Goal: Task Accomplishment & Management: Use online tool/utility

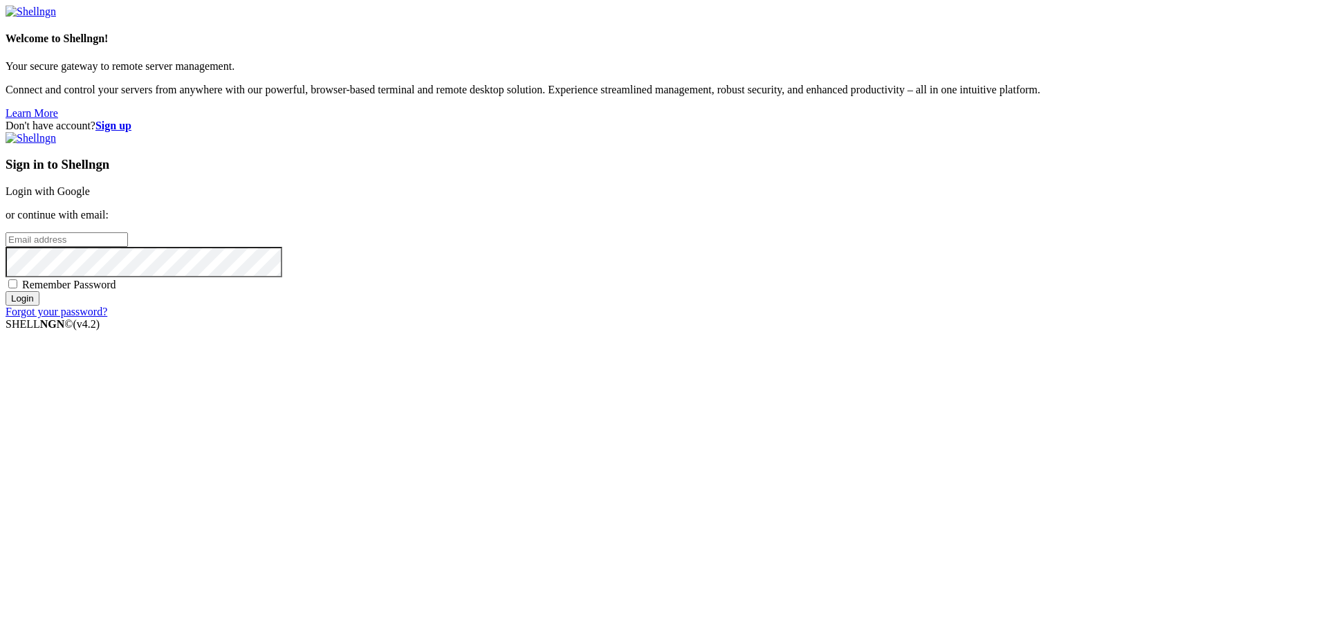
click at [90, 197] on link "Login with Google" at bounding box center [48, 191] width 84 height 12
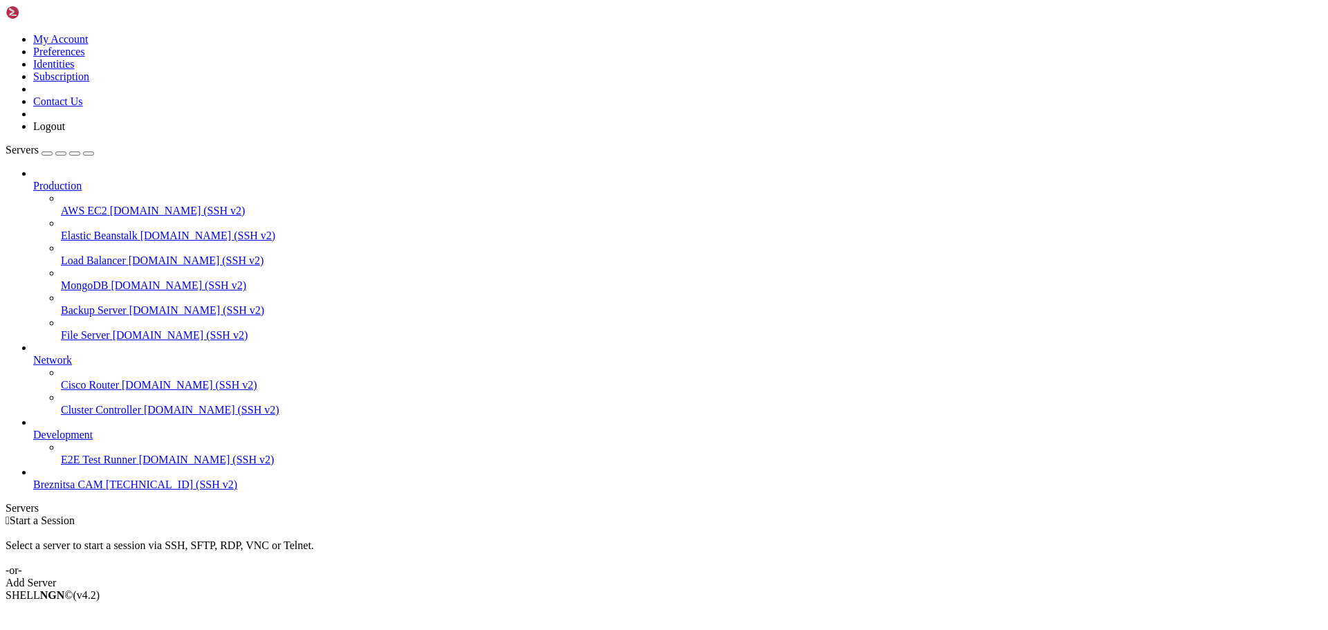
click at [106, 491] on span "[TECHNICAL_ID] (SSH v2)" at bounding box center [171, 485] width 131 height 12
click at [86, 491] on span "Breznitsa CAM" at bounding box center [68, 485] width 70 height 12
click at [100, 491] on span "Breznitsa CAM" at bounding box center [68, 485] width 70 height 12
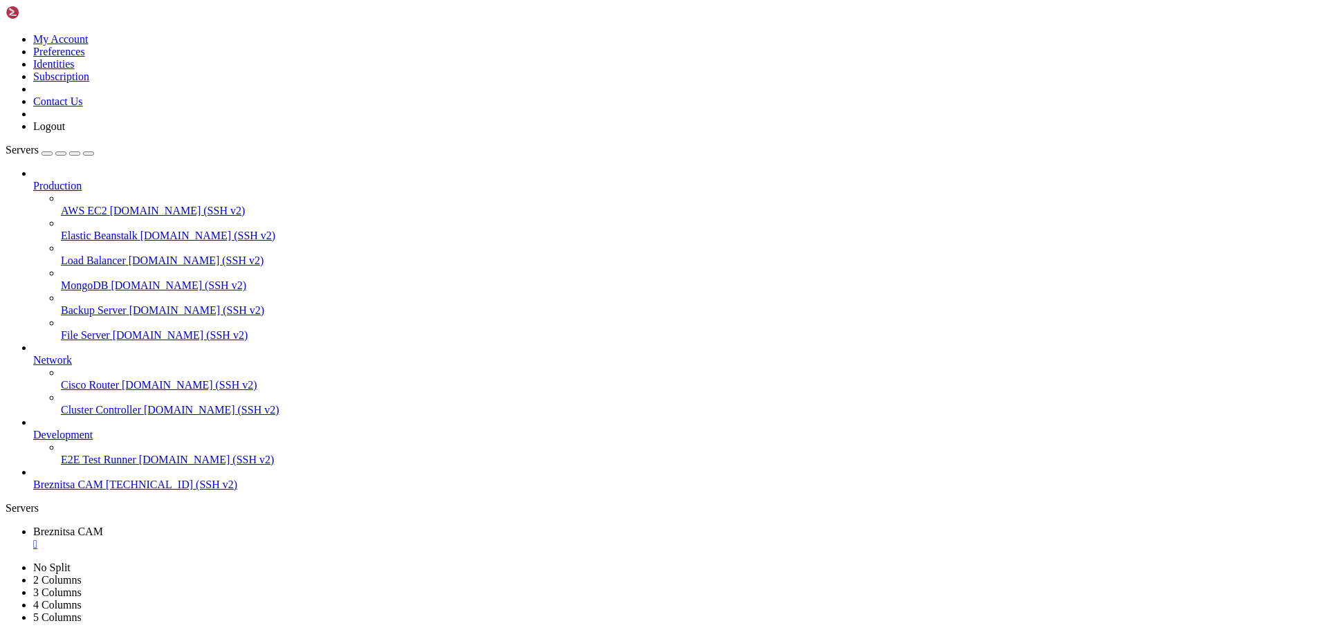
click at [100, 491] on span "Breznitsa CAM" at bounding box center [68, 485] width 70 height 12
drag, startPoint x: 488, startPoint y: 1025, endPoint x: 521, endPoint y: 1014, distance: 34.4
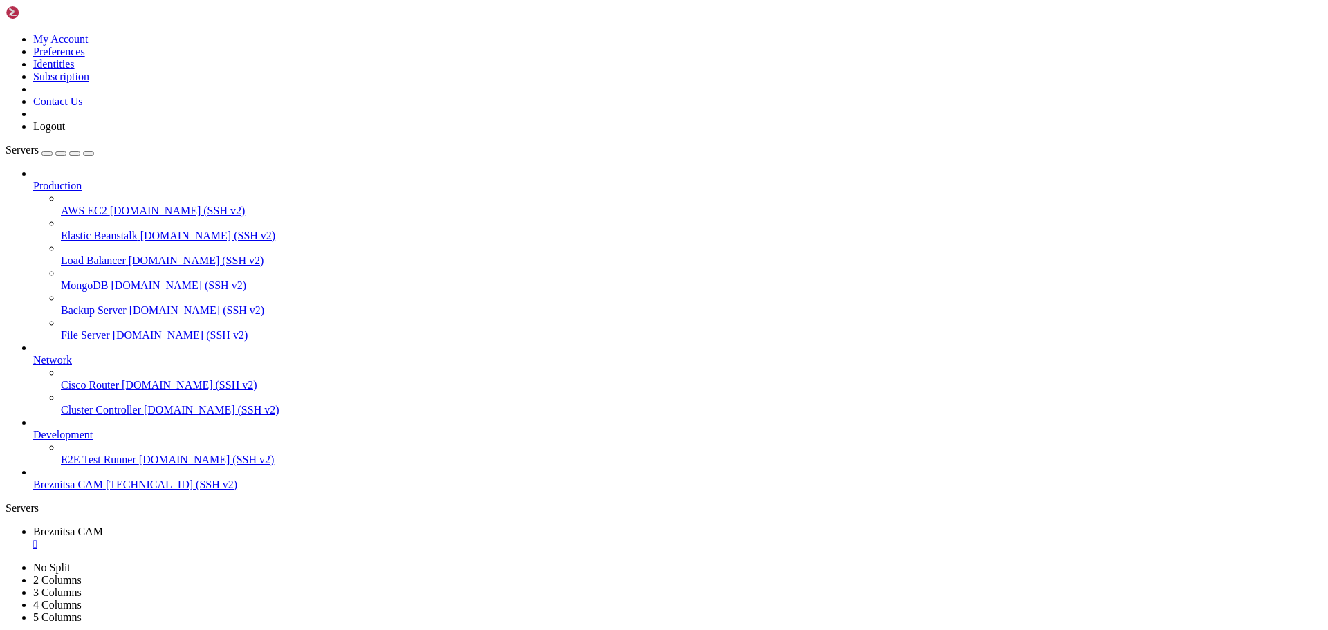
drag, startPoint x: 643, startPoint y: 1086, endPoint x: 473, endPoint y: 1085, distance: 170.2
drag, startPoint x: 11, startPoint y: 981, endPoint x: 448, endPoint y: 1006, distance: 438.0
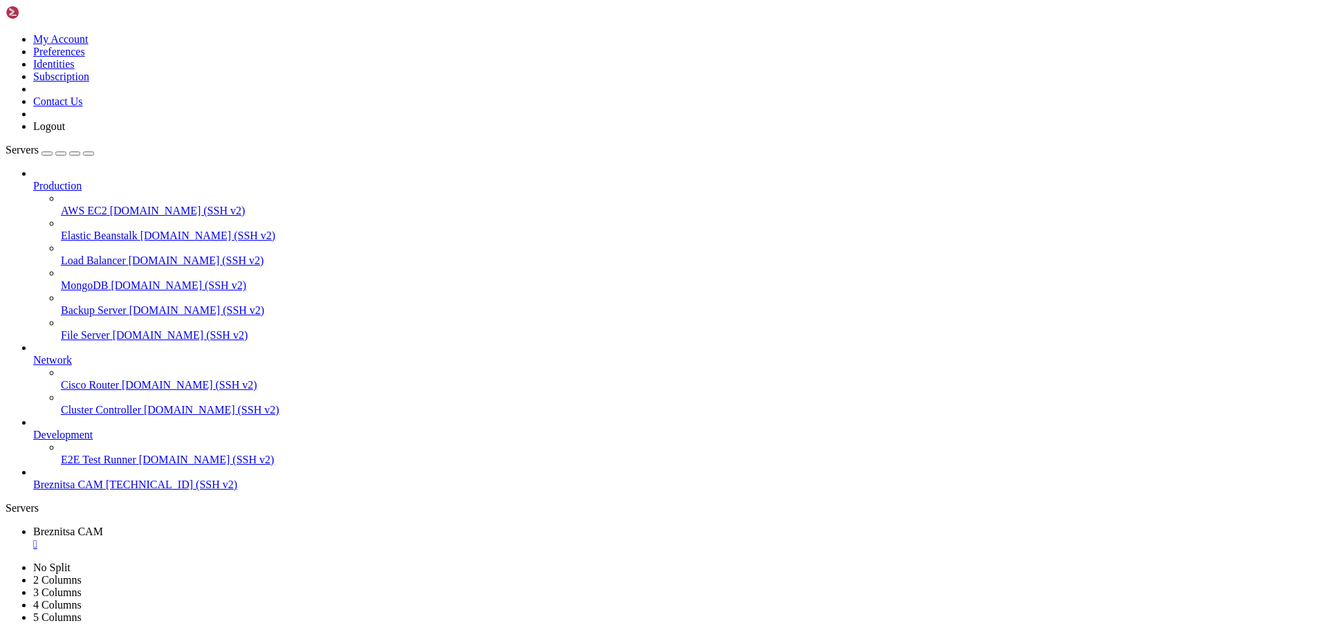
drag, startPoint x: 12, startPoint y: 958, endPoint x: 457, endPoint y: 1009, distance: 447.9
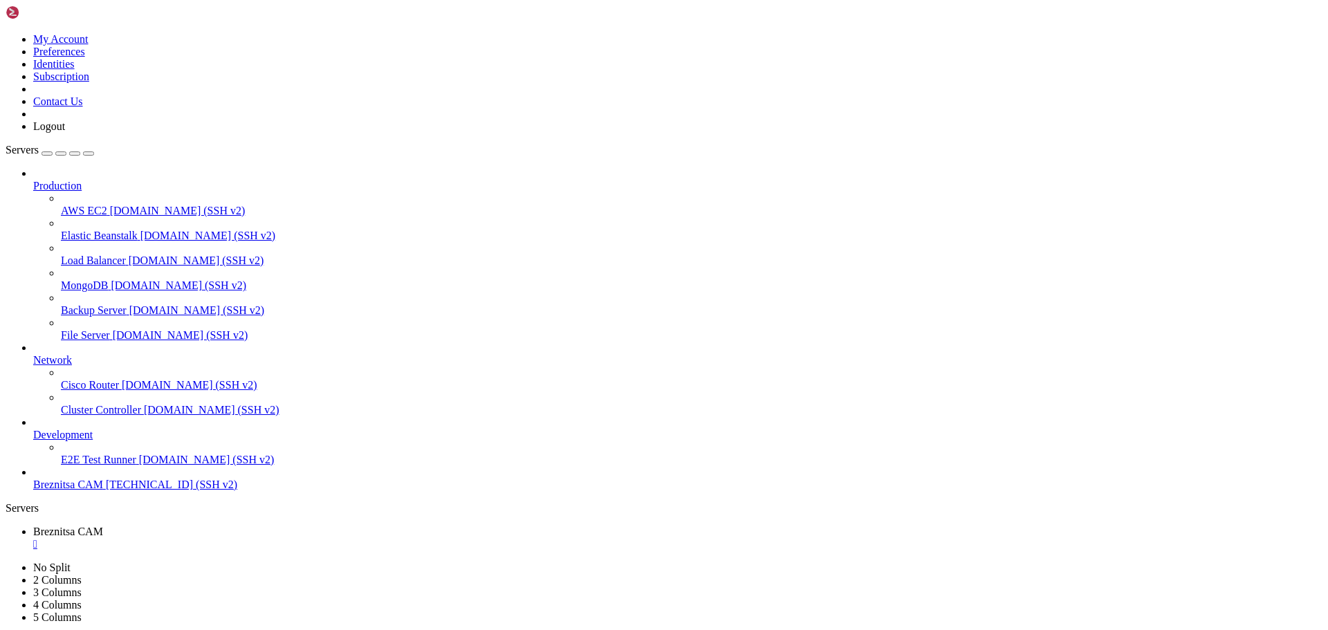
drag, startPoint x: 483, startPoint y: 1075, endPoint x: 422, endPoint y: 1070, distance: 61.1
drag, startPoint x: 250, startPoint y: 1271, endPoint x: 195, endPoint y: 1275, distance: 54.8
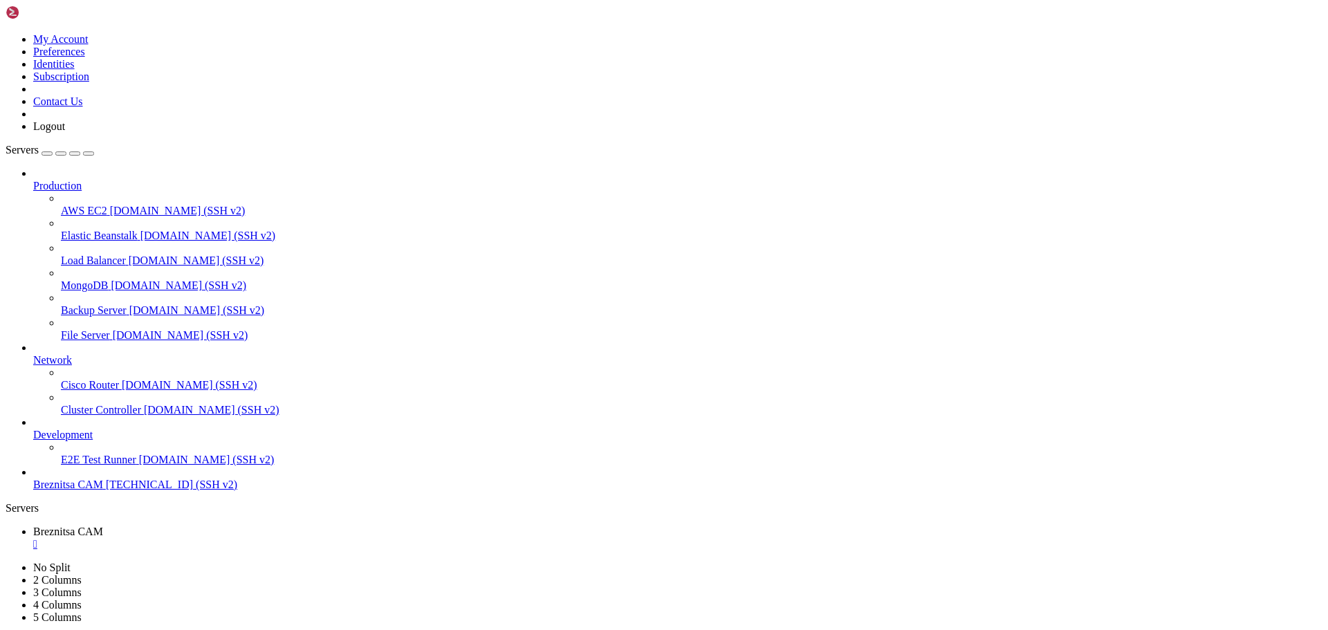
drag, startPoint x: 9, startPoint y: 1075, endPoint x: 205, endPoint y: 1186, distance: 224.9
drag, startPoint x: 13, startPoint y: 1078, endPoint x: 271, endPoint y: 1277, distance: 325.1
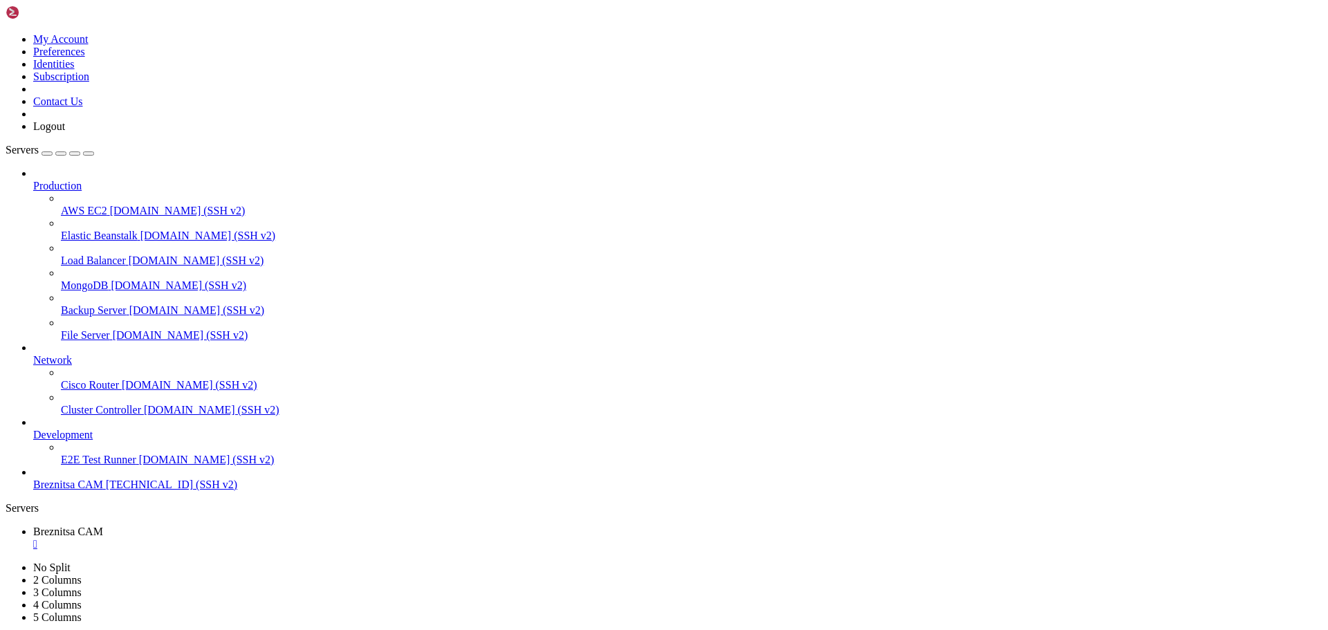
drag, startPoint x: 263, startPoint y: 1277, endPoint x: 205, endPoint y: 1289, distance: 59.3
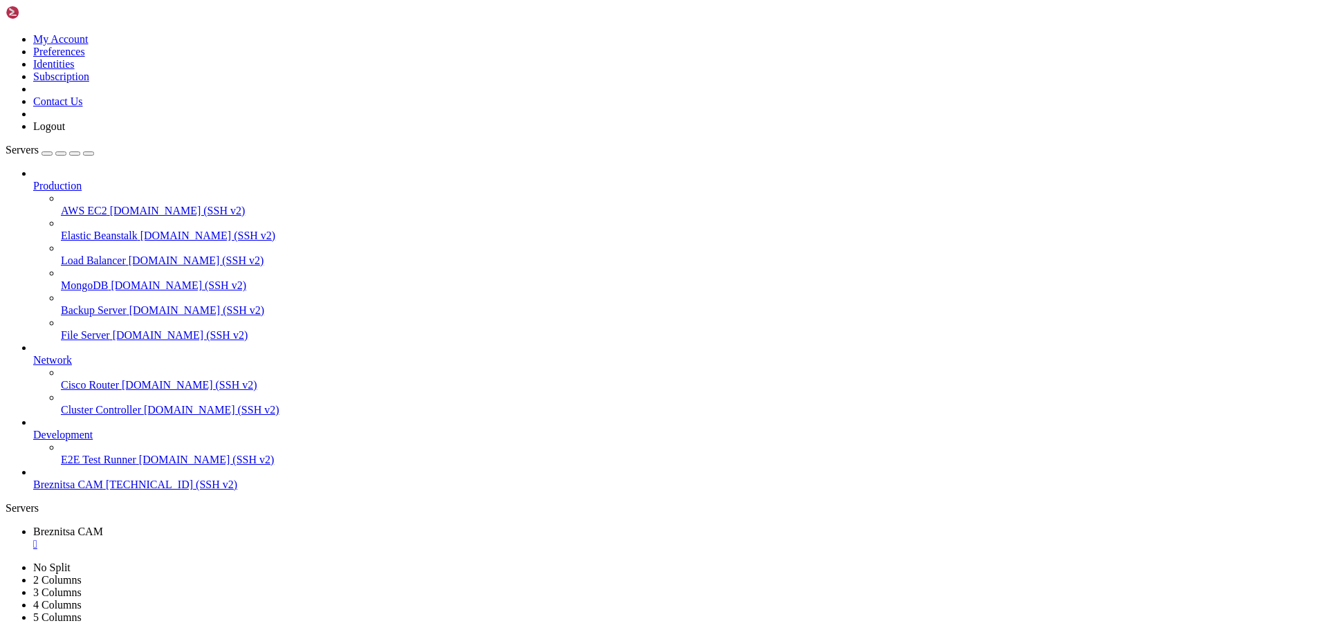
drag, startPoint x: 8, startPoint y: 1147, endPoint x: 420, endPoint y: 1195, distance: 414.4
drag, startPoint x: 10, startPoint y: 1146, endPoint x: 167, endPoint y: 1158, distance: 158.2
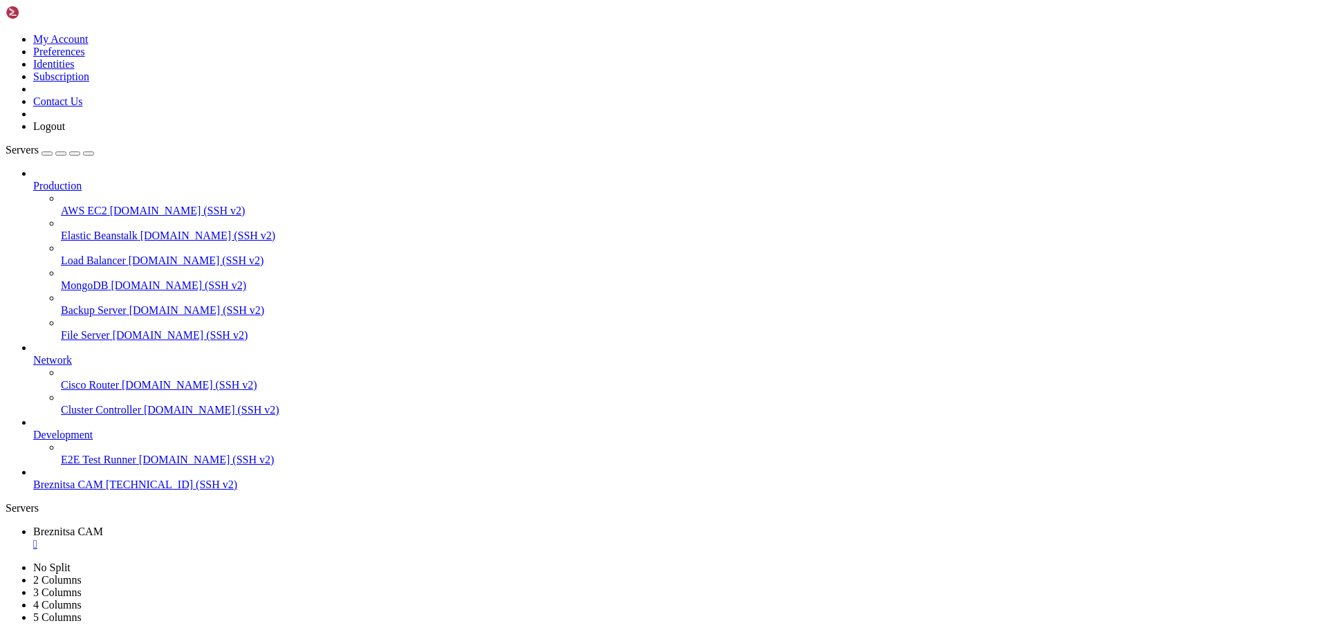
drag, startPoint x: 174, startPoint y: 1259, endPoint x: 100, endPoint y: 1223, distance: 82.6
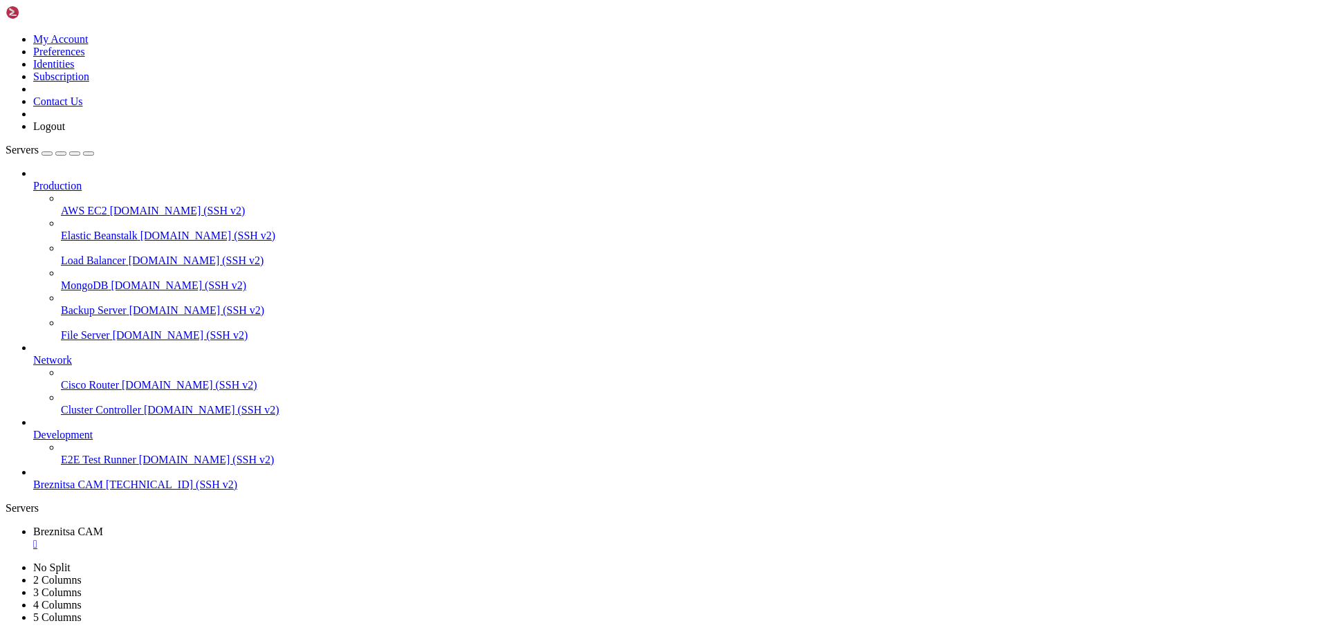
drag, startPoint x: 136, startPoint y: 1258, endPoint x: 10, endPoint y: 1146, distance: 168.1
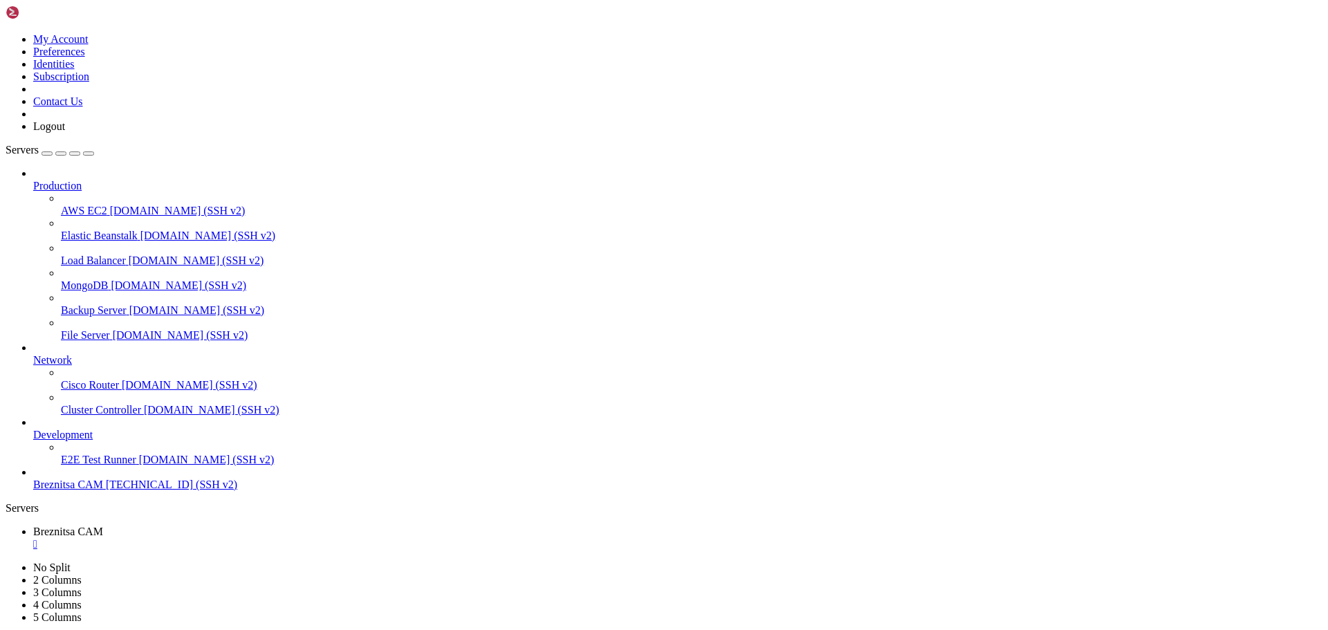
drag, startPoint x: 603, startPoint y: 1263, endPoint x: 503, endPoint y: 1279, distance: 100.9
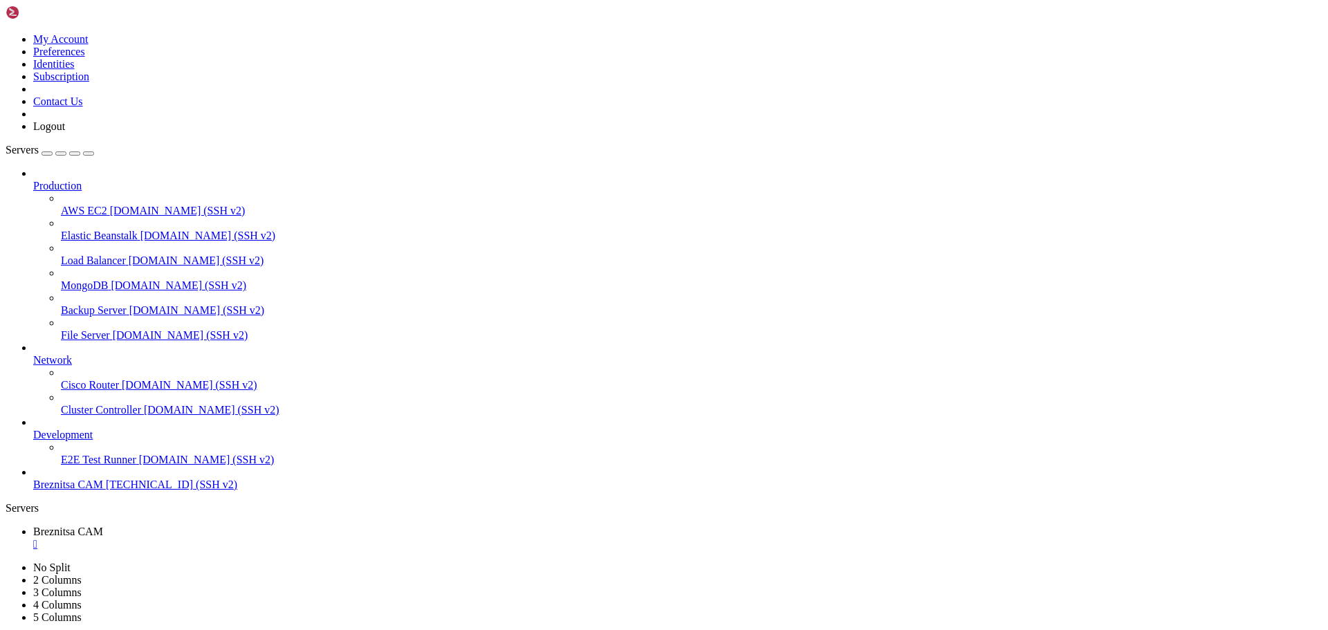
scroll to position [941, 0]
drag, startPoint x: 221, startPoint y: 1288, endPoint x: 207, endPoint y: 1296, distance: 16.7
drag, startPoint x: 10, startPoint y: 1146, endPoint x: 181, endPoint y: 1188, distance: 176.0
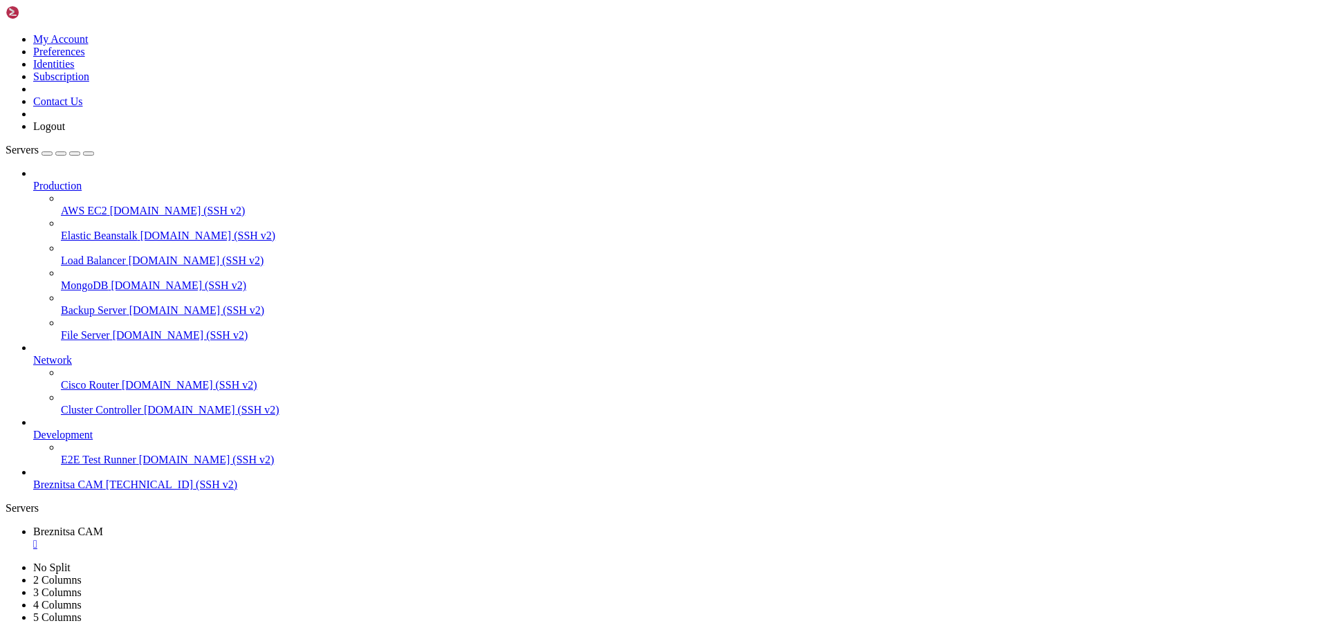
drag, startPoint x: 11, startPoint y: 1146, endPoint x: 450, endPoint y: 1265, distance: 454.5
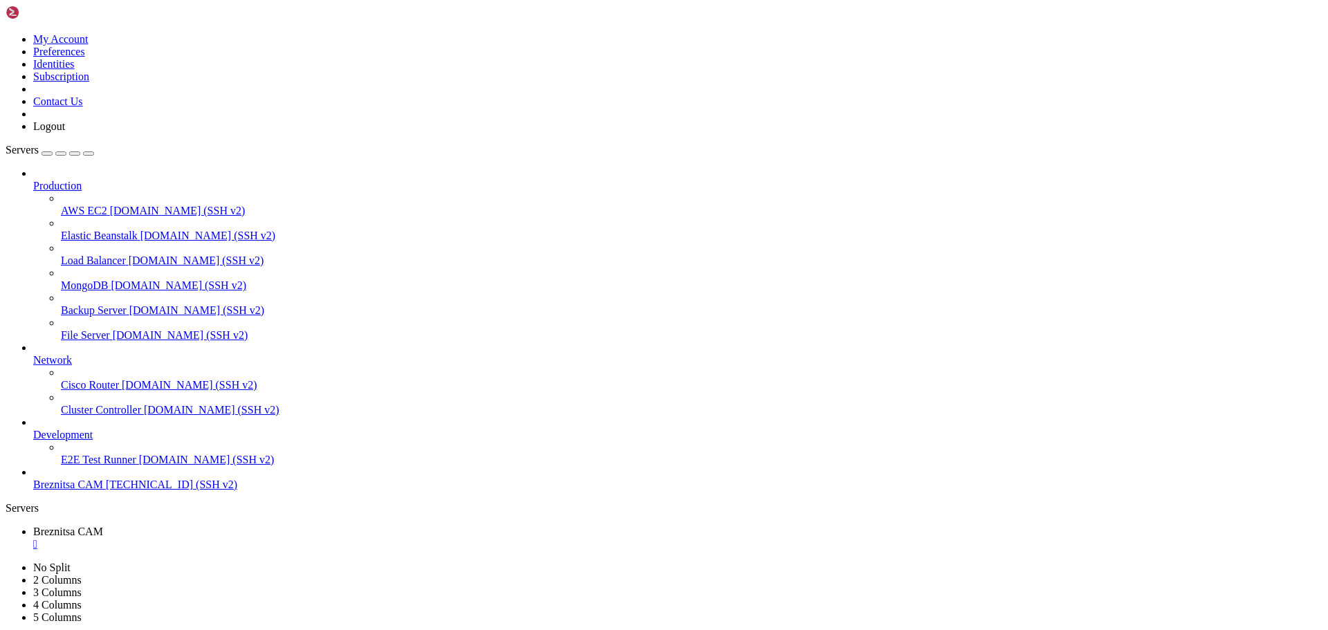
scroll to position [976, 0]
drag, startPoint x: 420, startPoint y: 1291, endPoint x: 349, endPoint y: 1284, distance: 71.6
drag, startPoint x: 12, startPoint y: 1279, endPoint x: 273, endPoint y: 1284, distance: 260.9
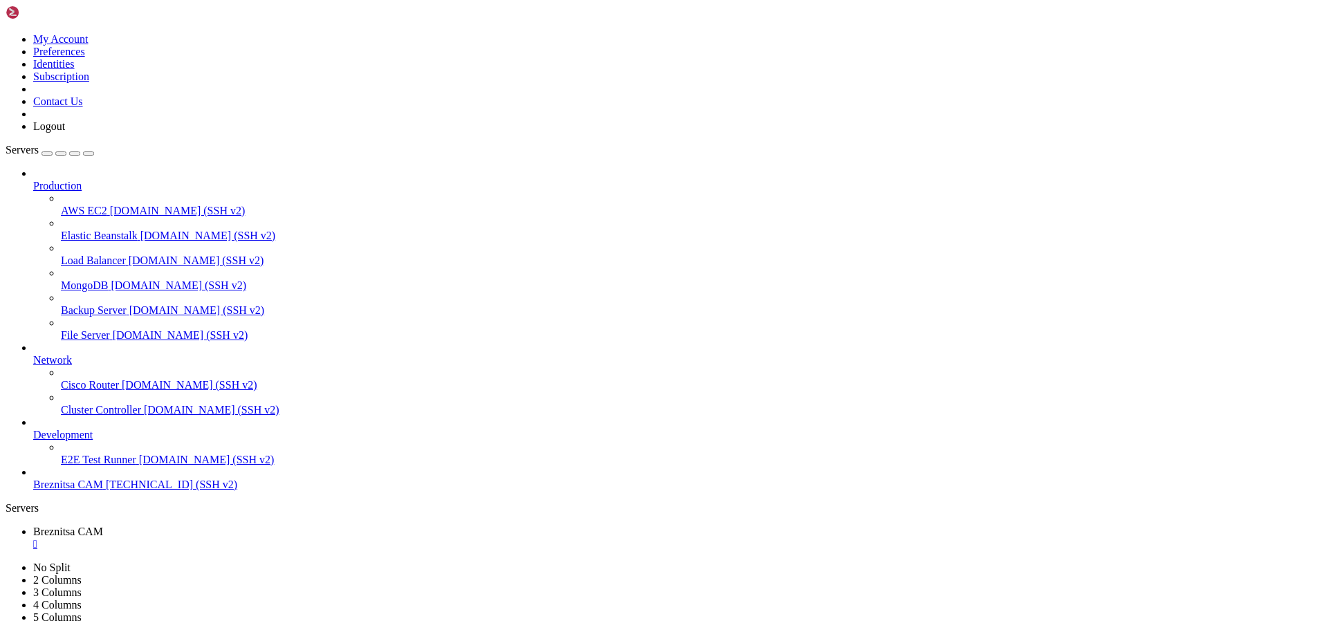
drag, startPoint x: 466, startPoint y: 1285, endPoint x: 456, endPoint y: 1287, distance: 10.6
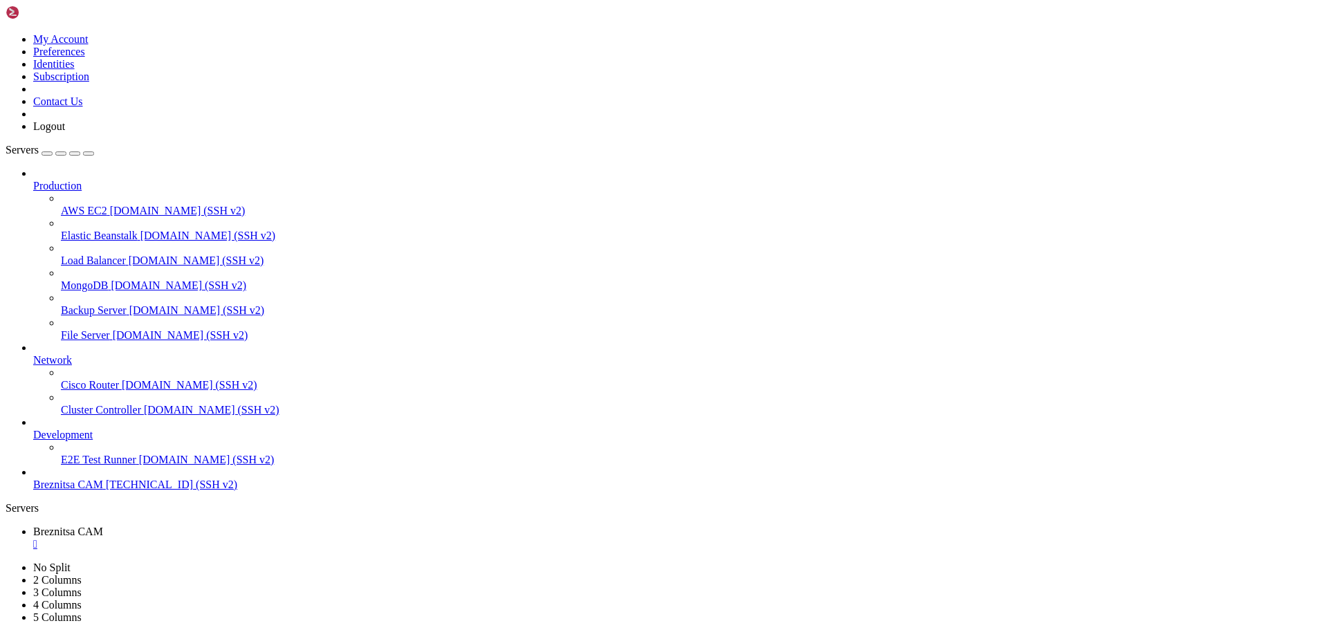
drag, startPoint x: 415, startPoint y: 1290, endPoint x: 365, endPoint y: 1286, distance: 50.7
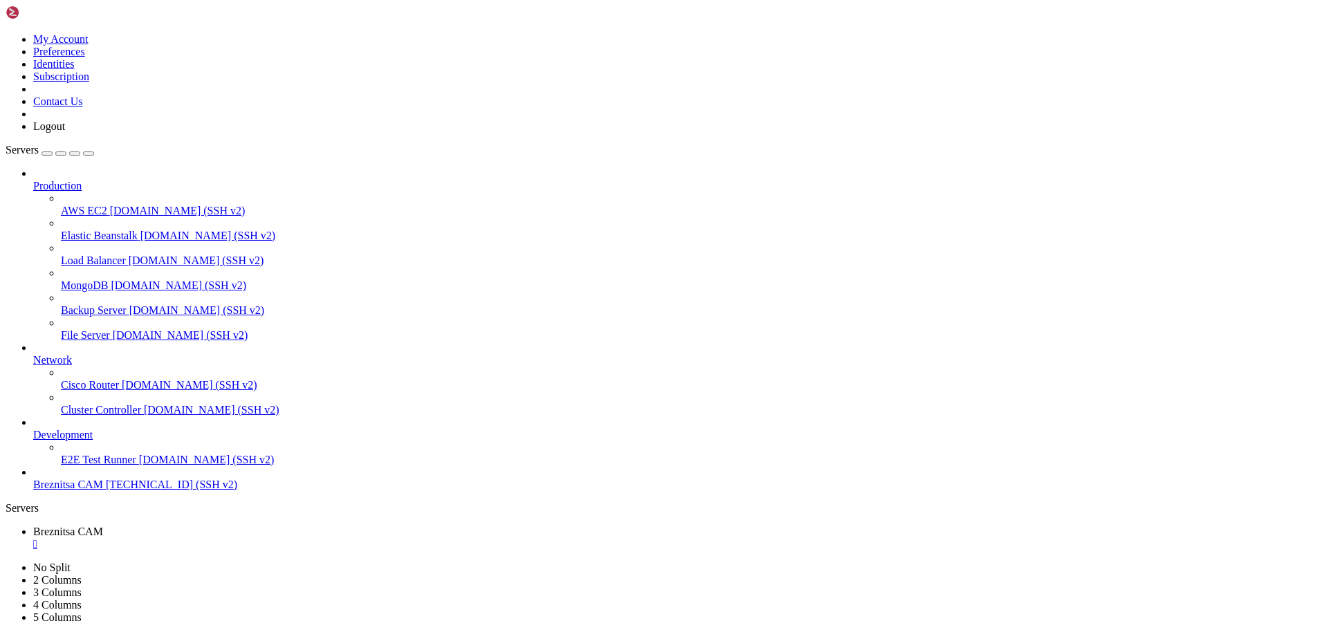
drag, startPoint x: 450, startPoint y: 1297, endPoint x: 378, endPoint y: 1297, distance: 72.0
drag, startPoint x: 266, startPoint y: 1072, endPoint x: 207, endPoint y: 1161, distance: 106.3
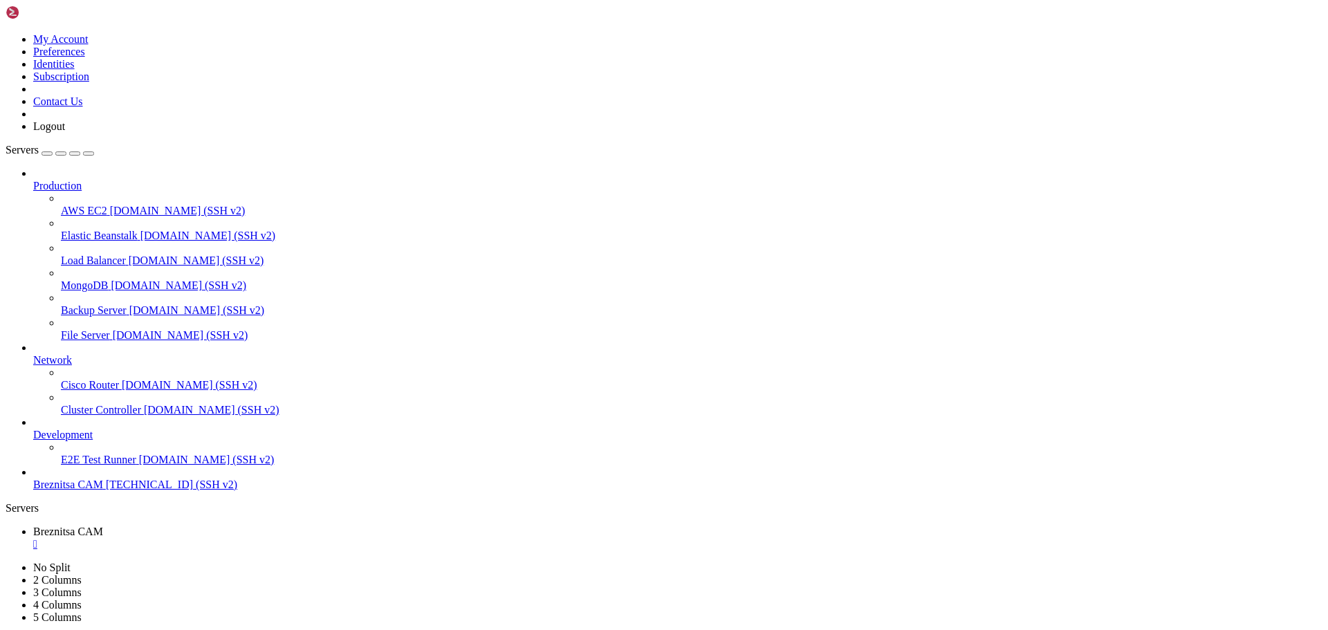
drag, startPoint x: 10, startPoint y: 1052, endPoint x: 264, endPoint y: 1178, distance: 283.7
drag, startPoint x: 356, startPoint y: 1212, endPoint x: 284, endPoint y: 1239, distance: 76.2
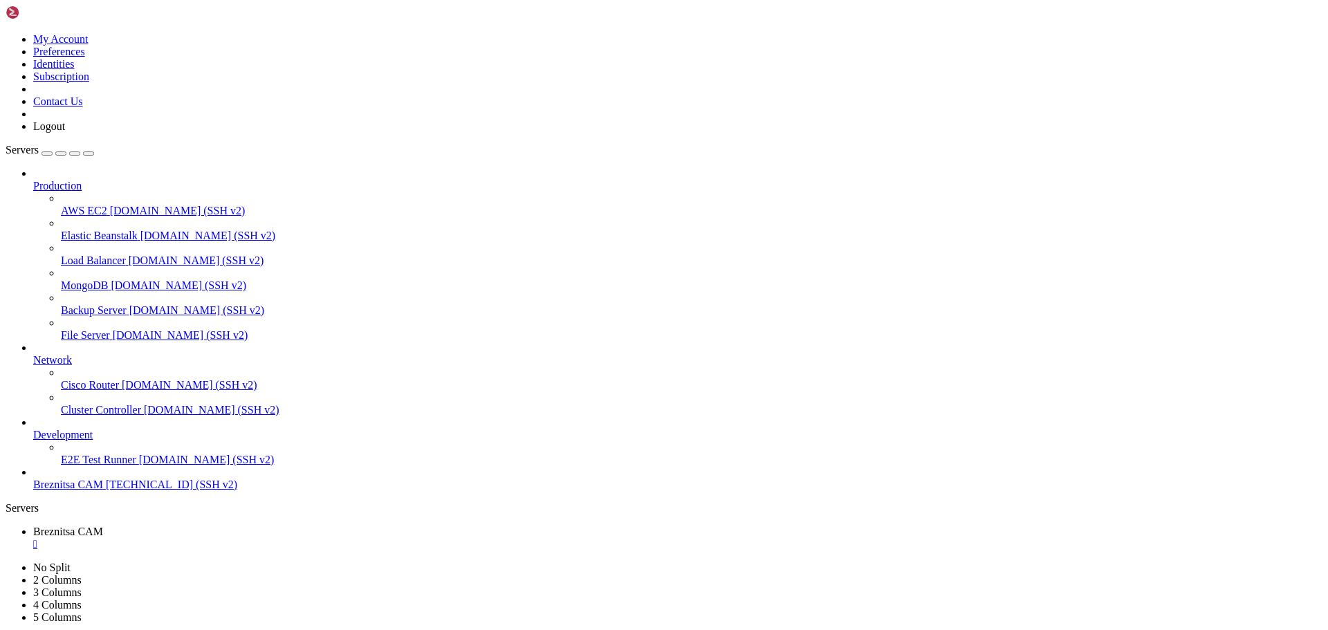
drag, startPoint x: 410, startPoint y: 1279, endPoint x: 286, endPoint y: 1276, distance: 124.6
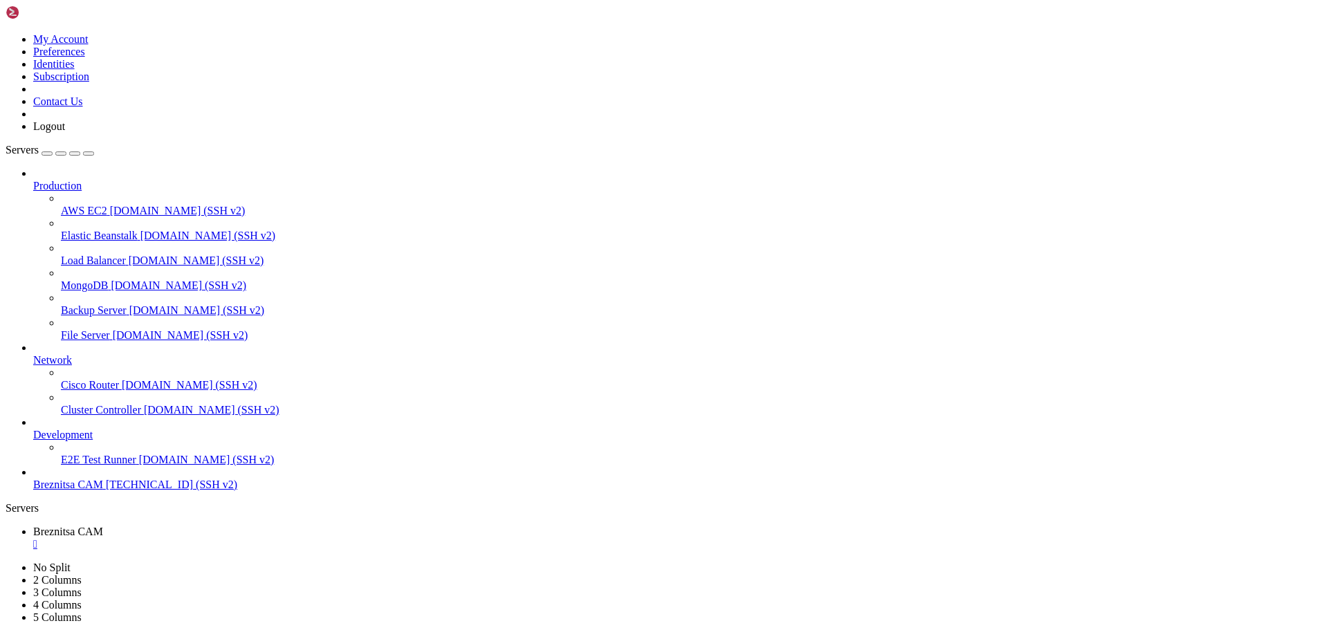
scroll to position [1341, 0]
drag, startPoint x: 439, startPoint y: 1310, endPoint x: 342, endPoint y: 1272, distance: 104.5
drag, startPoint x: 8, startPoint y: 1135, endPoint x: 575, endPoint y: 1245, distance: 577.2
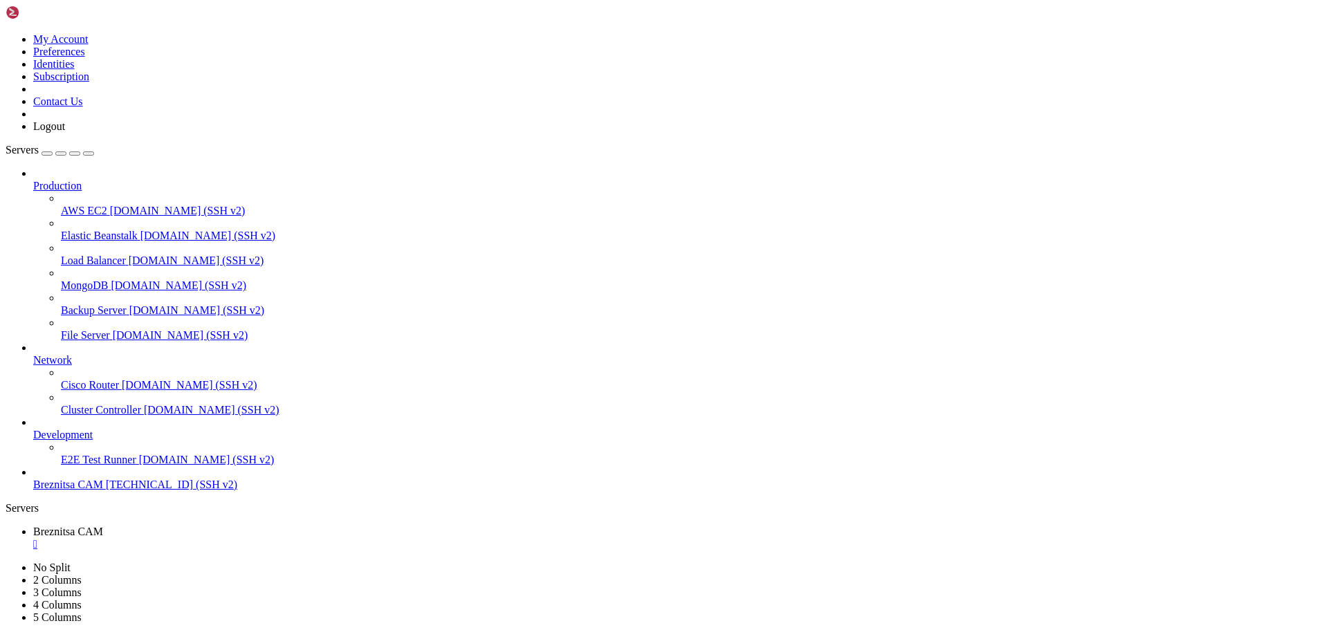
drag, startPoint x: 197, startPoint y: 1258, endPoint x: 172, endPoint y: 1206, distance: 57.6
click html "Page up MariaDB [(none)]> use youtube_project Reading table information for com…"
drag, startPoint x: 181, startPoint y: 1272, endPoint x: 11, endPoint y: 1136, distance: 217.5
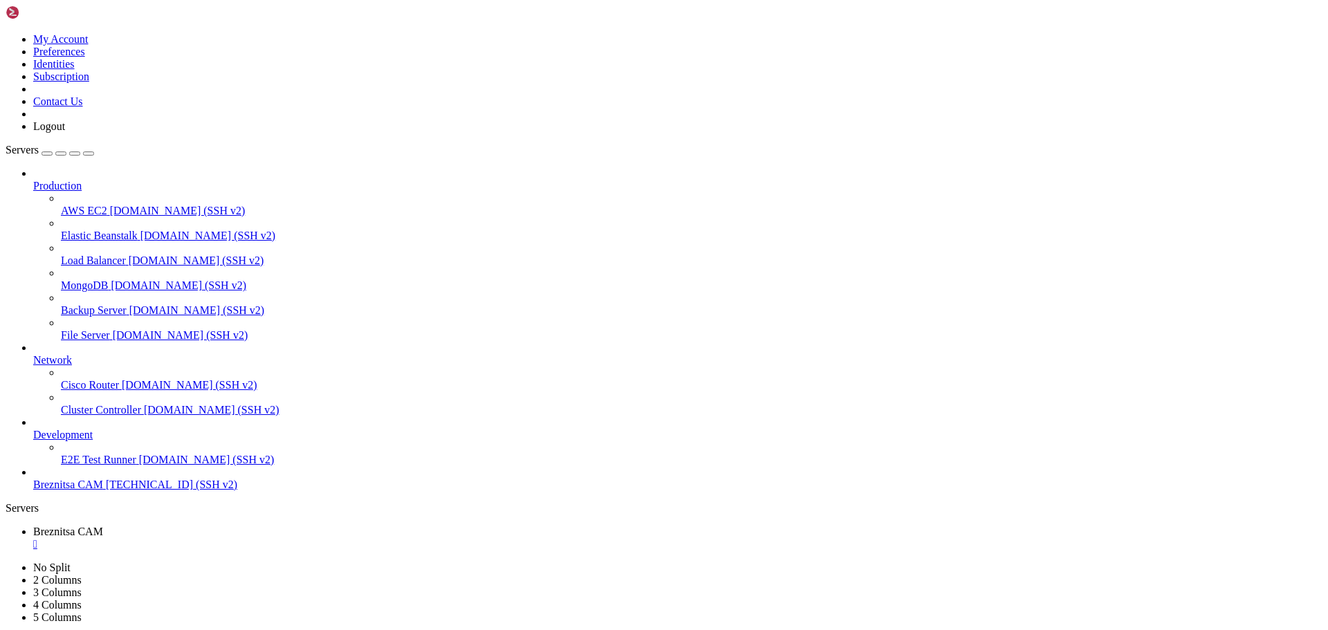
drag, startPoint x: 735, startPoint y: 1281, endPoint x: 709, endPoint y: 1287, distance: 27.0
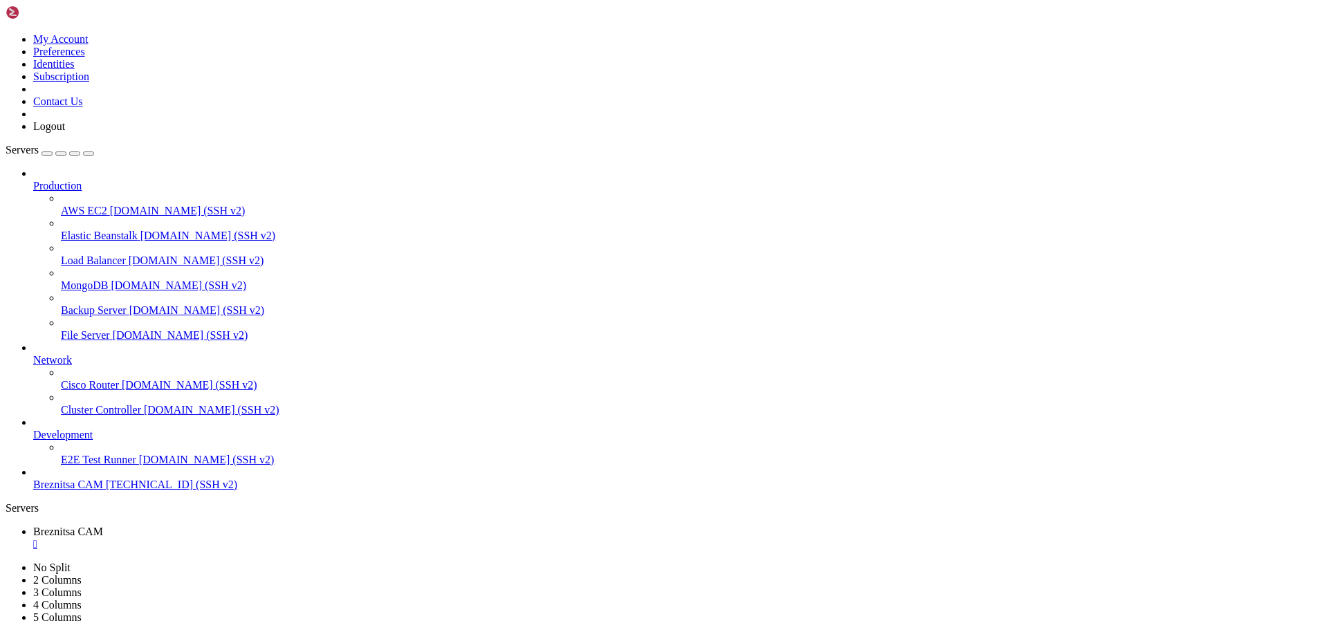
scroll to position [1388, 0]
drag, startPoint x: 484, startPoint y: 1290, endPoint x: 405, endPoint y: 1284, distance: 79.1
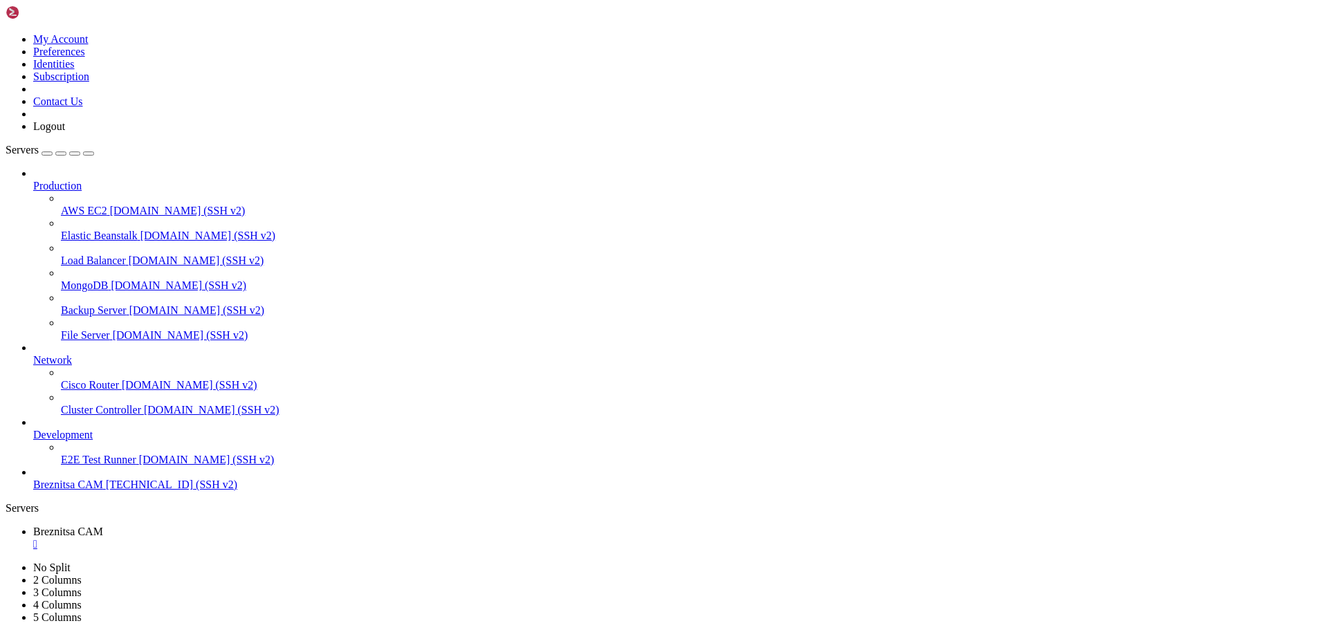
drag, startPoint x: 448, startPoint y: 1280, endPoint x: 363, endPoint y: 1297, distance: 86.7
drag, startPoint x: 449, startPoint y: 1282, endPoint x: 389, endPoint y: 1285, distance: 60.3
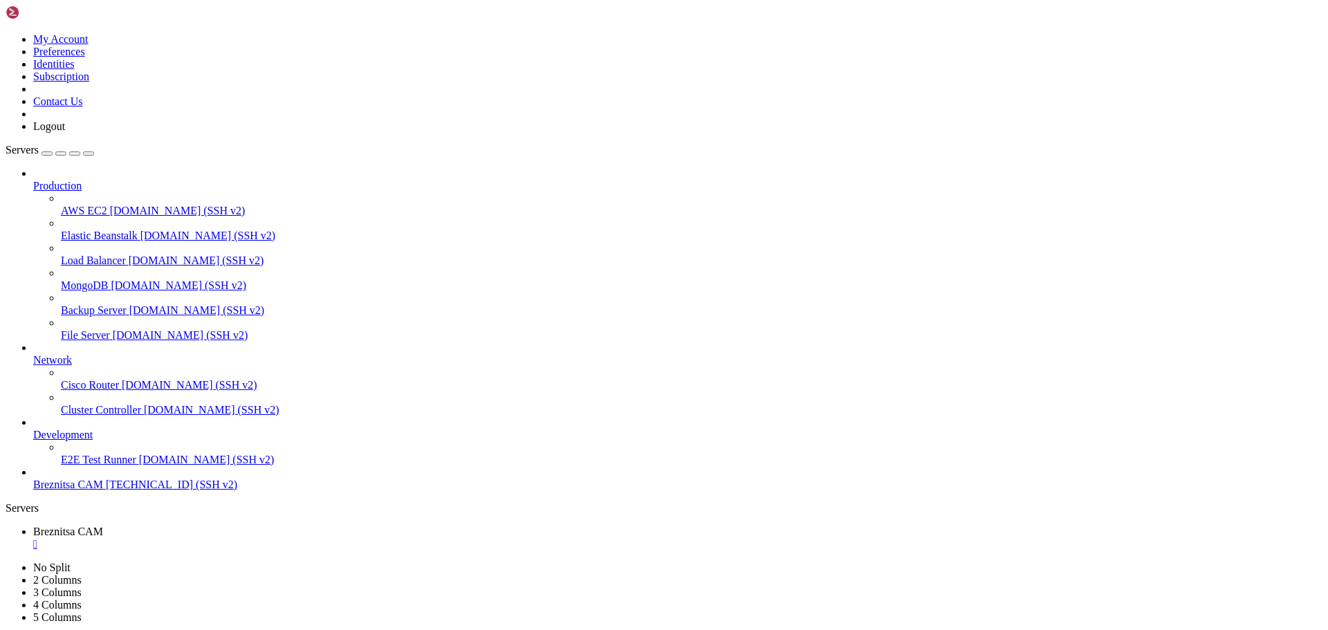
drag, startPoint x: 8, startPoint y: 1038, endPoint x: 170, endPoint y: 1100, distance: 174.1
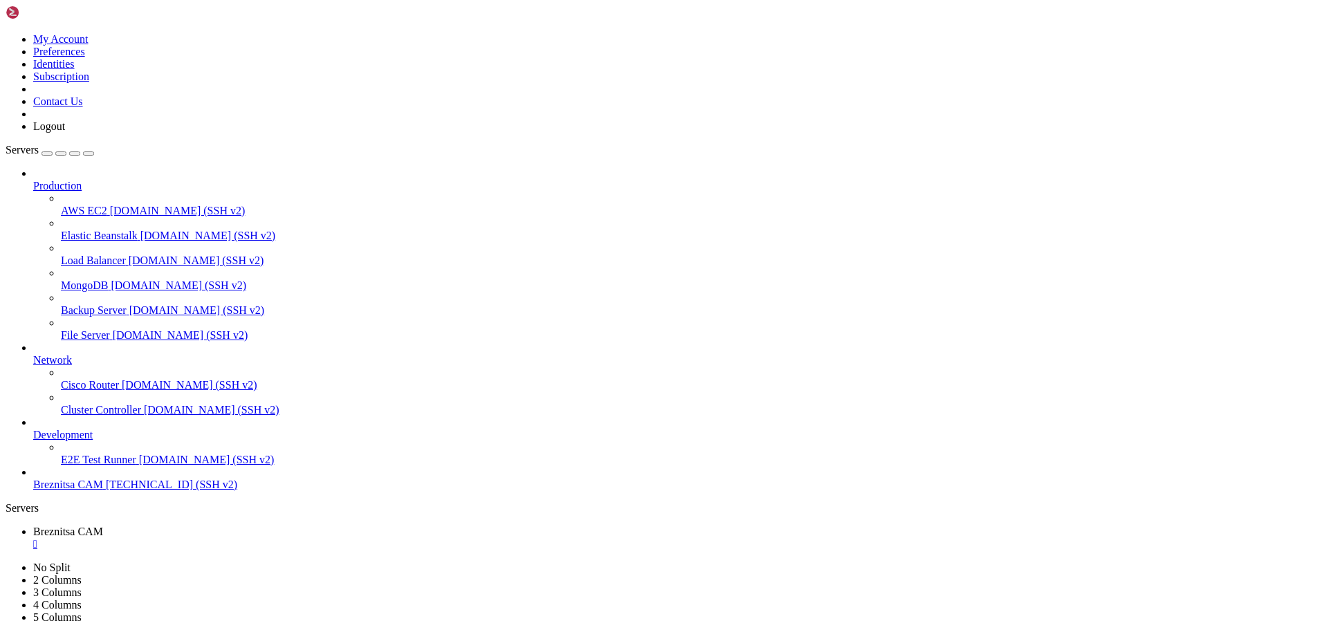
drag, startPoint x: 12, startPoint y: 1017, endPoint x: 347, endPoint y: 1274, distance: 422.9
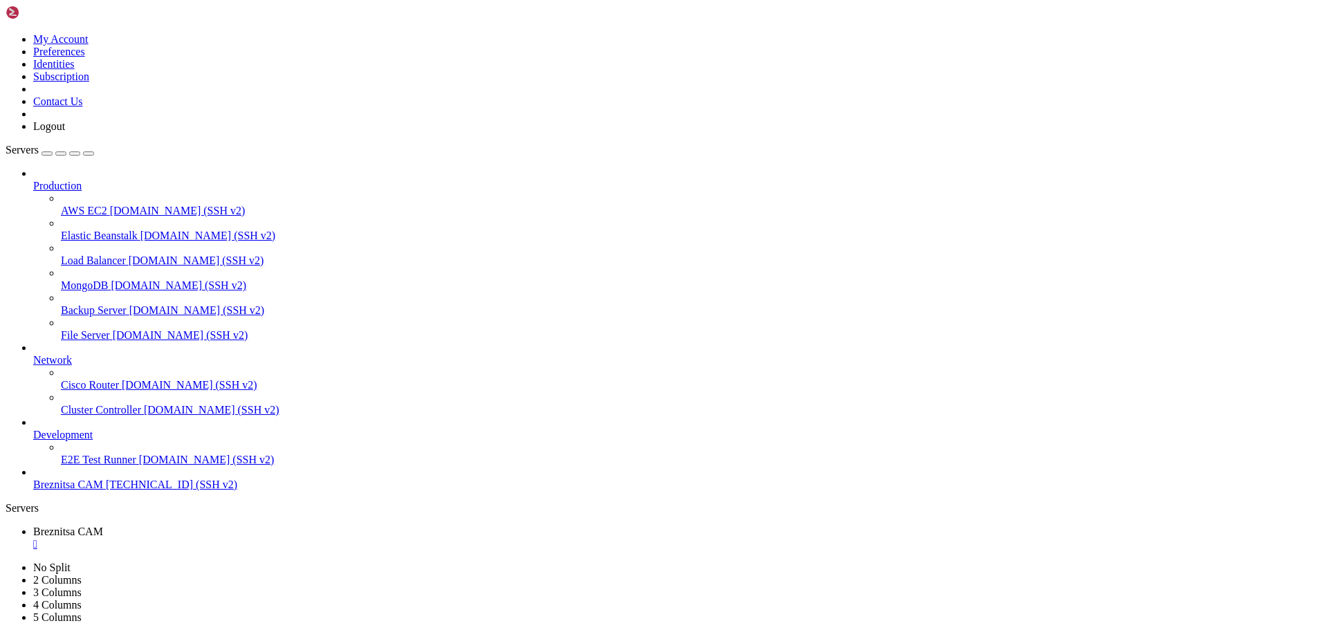
drag, startPoint x: 284, startPoint y: 1295, endPoint x: 244, endPoint y: 1293, distance: 39.5
drag, startPoint x: 11, startPoint y: 1151, endPoint x: 1007, endPoint y: 1250, distance: 1001.3
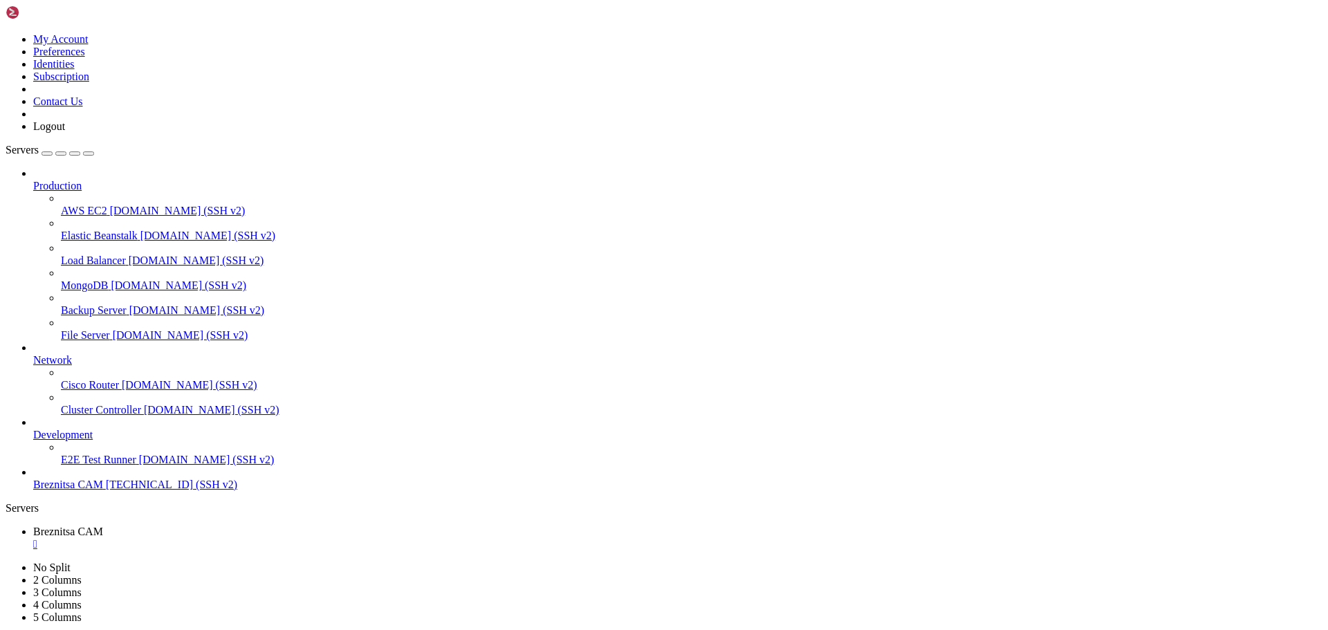
drag, startPoint x: 389, startPoint y: 1277, endPoint x: 319, endPoint y: 1278, distance: 69.9
drag, startPoint x: 445, startPoint y: 1281, endPoint x: 361, endPoint y: 1263, distance: 85.5
